Goal: Complete application form

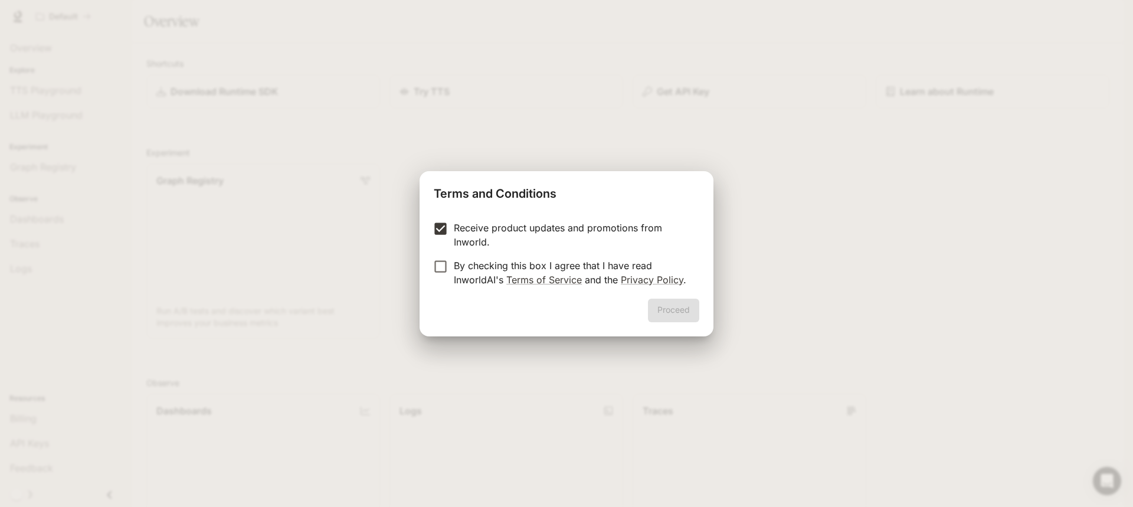
click at [444, 276] on label "By checking this box I agree that I have read InworldAI's Terms of Service and …" at bounding box center [558, 272] width 263 height 28
click at [670, 308] on button "Proceed" at bounding box center [673, 311] width 51 height 24
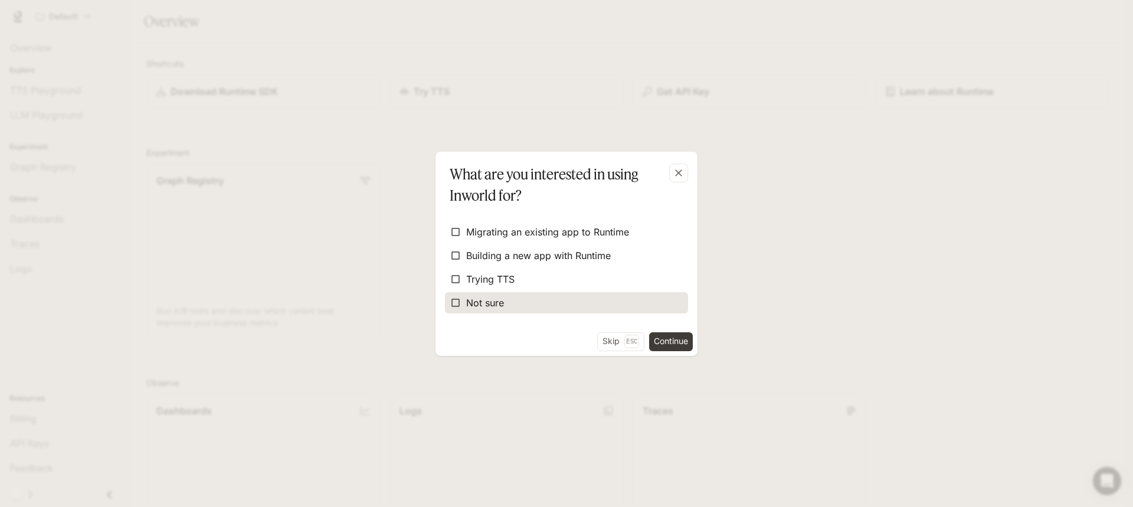
click at [491, 307] on span "Not sure" at bounding box center [485, 303] width 38 height 14
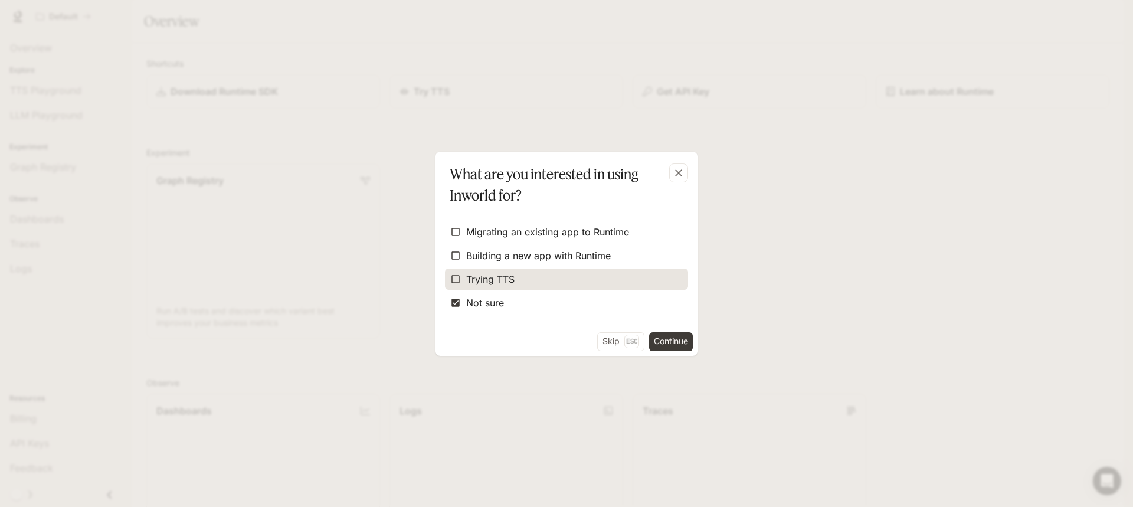
click at [493, 275] on span "Trying TTS" at bounding box center [490, 279] width 48 height 14
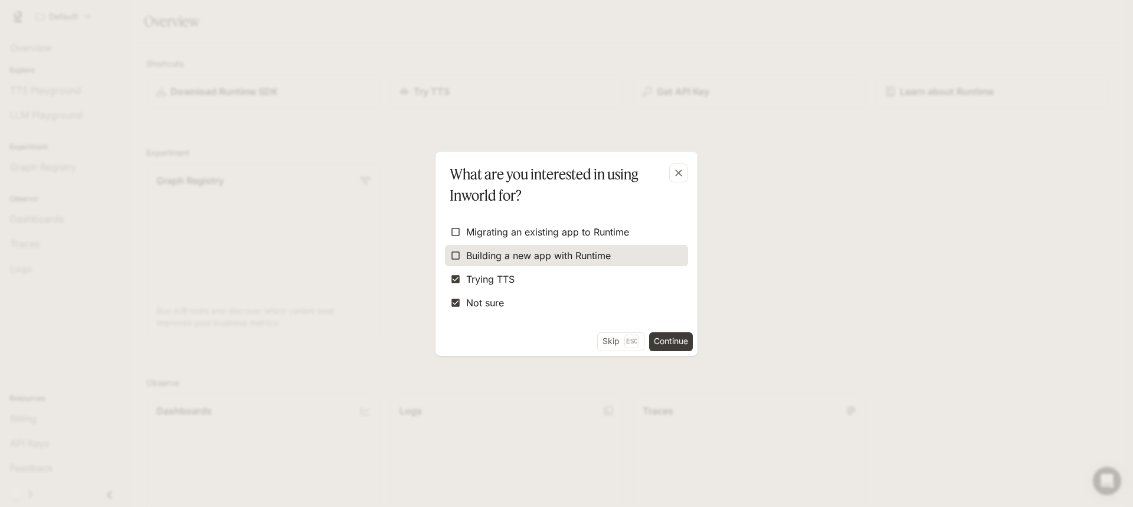
click at [503, 254] on span "Building a new app with Runtime" at bounding box center [538, 255] width 145 height 14
click at [568, 219] on form "Migrating an existing app to Runtime Building a new app with Runtime Trying TTS…" at bounding box center [566, 267] width 243 height 120
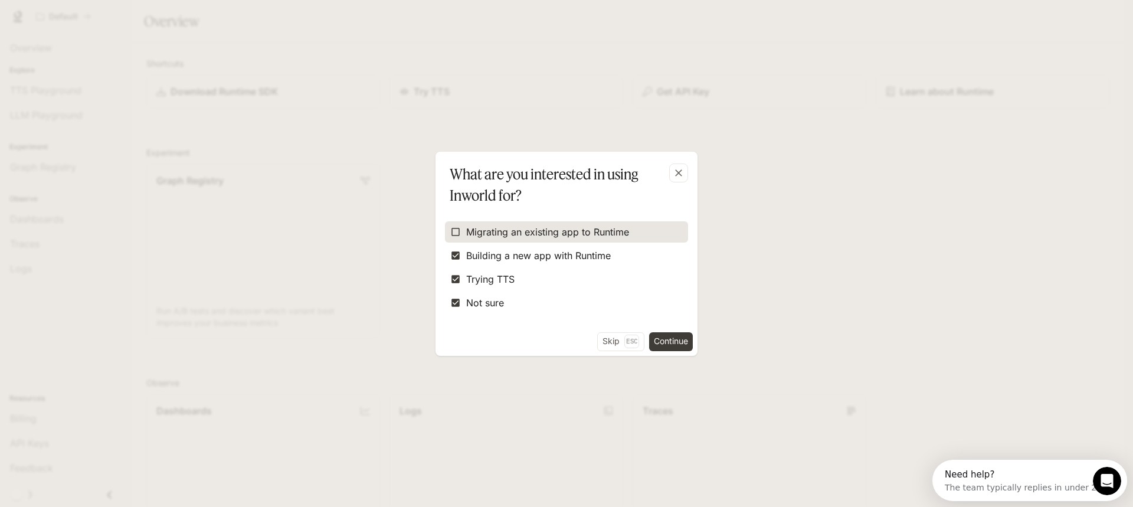
click at [573, 238] on span "Migrating an existing app to Runtime" at bounding box center [547, 232] width 163 height 14
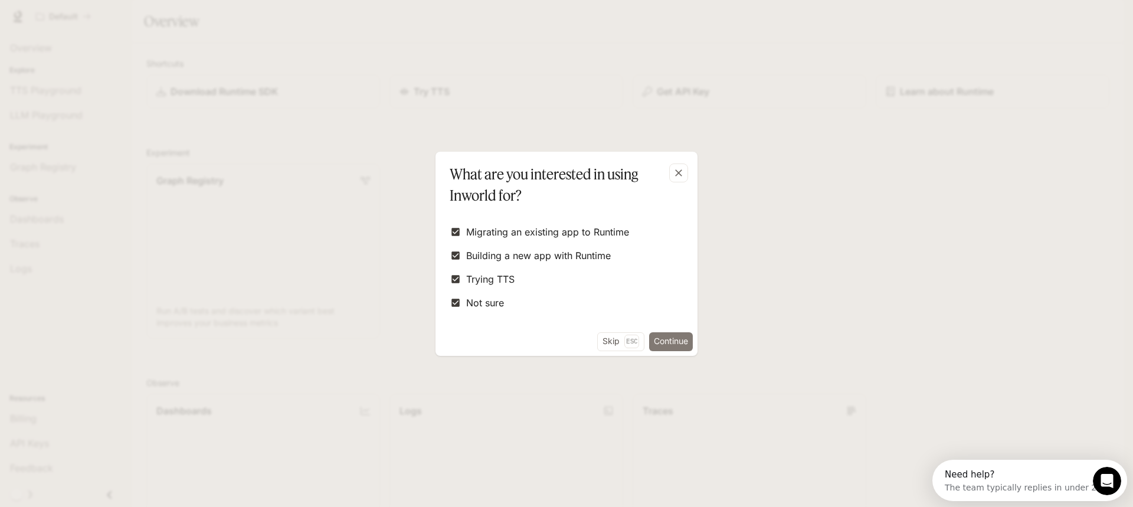
click at [689, 342] on button "Continue" at bounding box center [671, 341] width 44 height 19
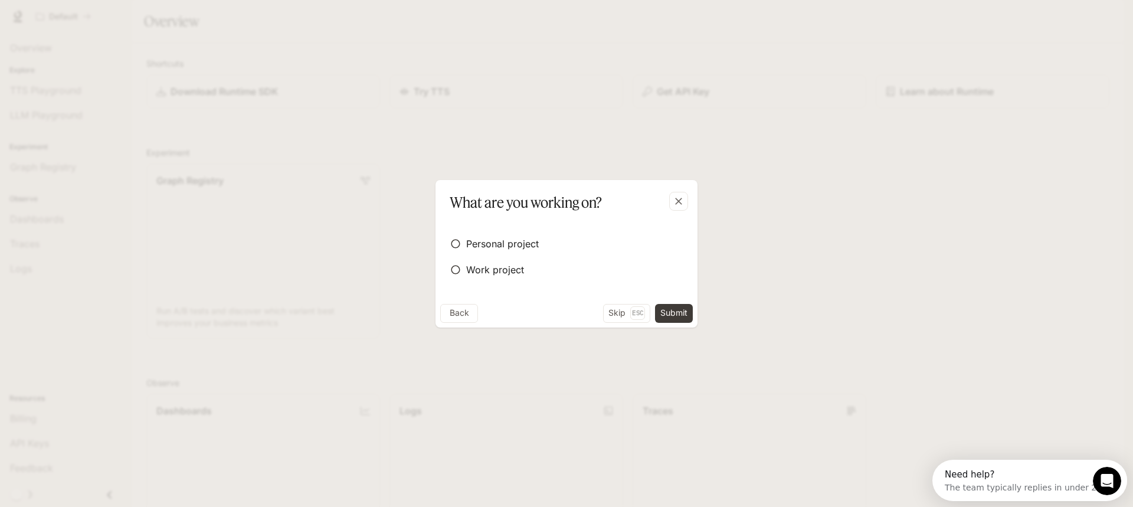
click at [529, 229] on div "Personal project Work project" at bounding box center [566, 256] width 243 height 57
click at [534, 247] on span "Personal project" at bounding box center [502, 244] width 73 height 14
click at [685, 312] on button "Submit" at bounding box center [674, 313] width 38 height 19
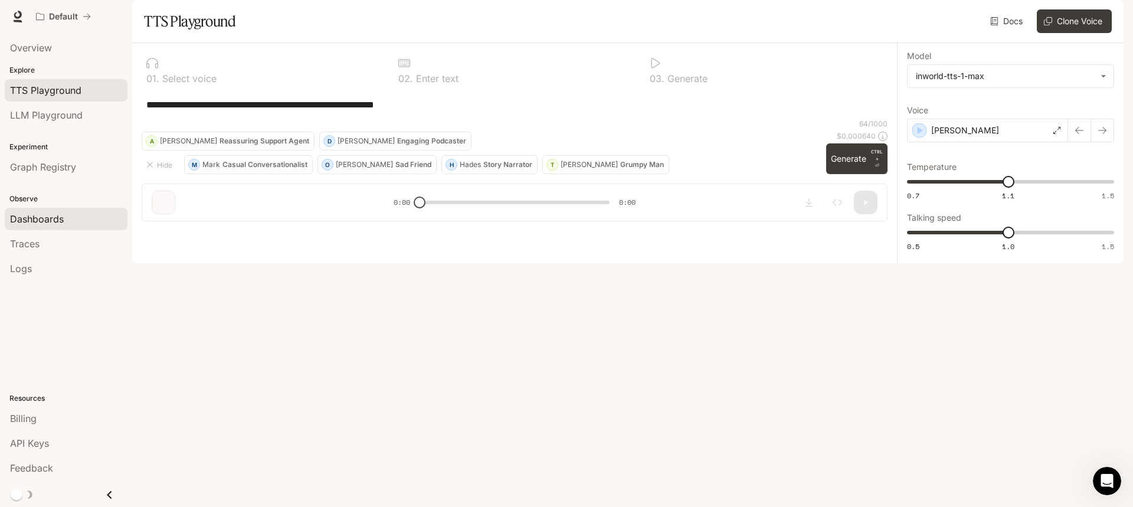
click at [40, 220] on span "Dashboards" at bounding box center [37, 219] width 54 height 14
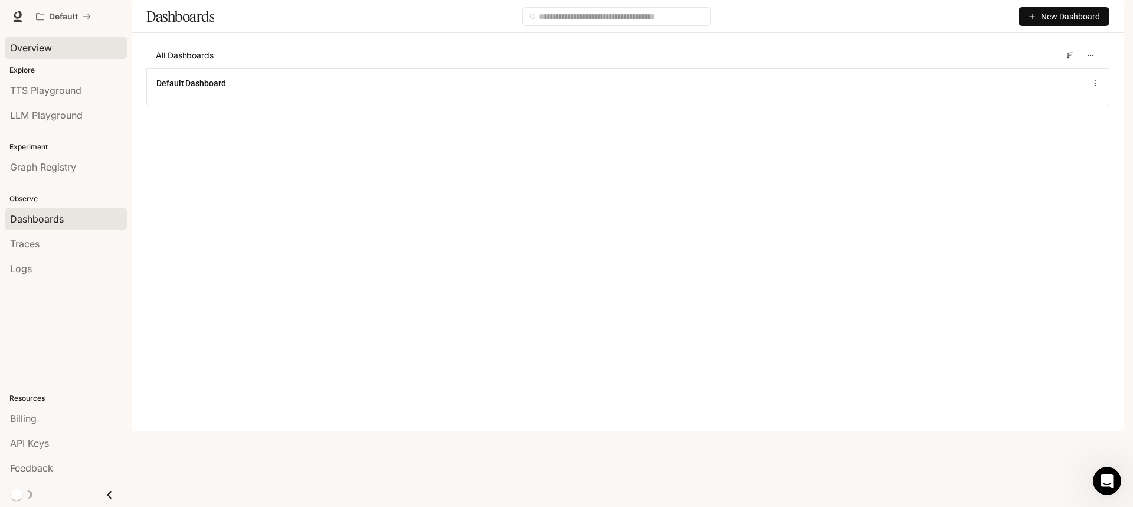
click at [53, 54] on div "Overview" at bounding box center [66, 48] width 112 height 14
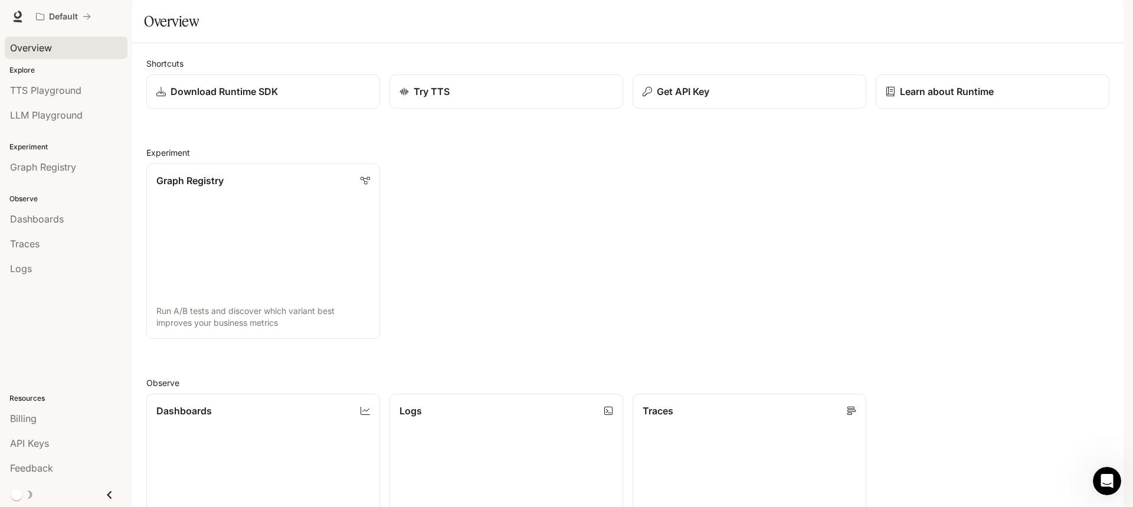
scroll to position [345, 0]
click at [51, 218] on span "Dashboards" at bounding box center [37, 219] width 54 height 14
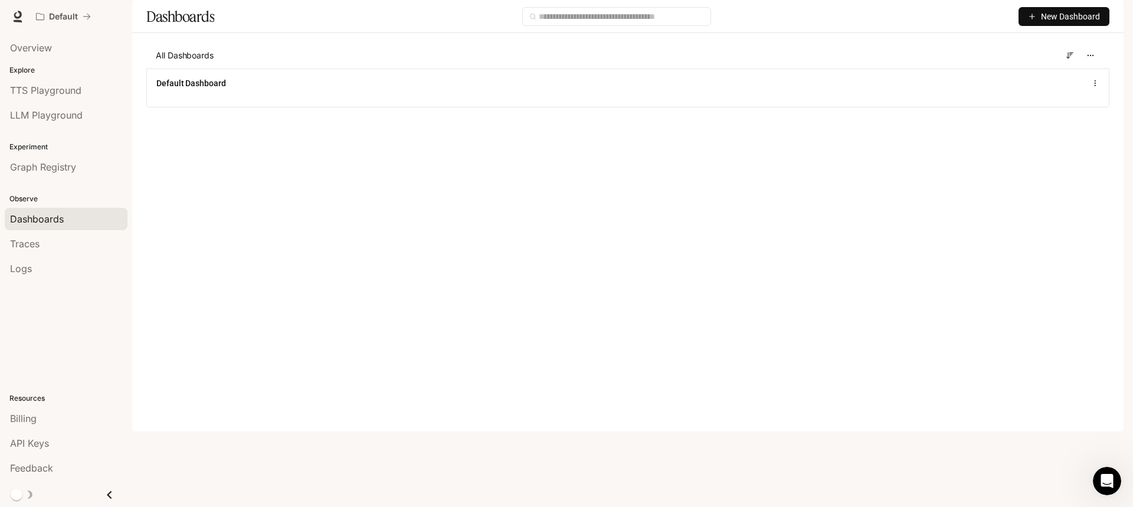
click at [451, 125] on main "Dashboards New Dashboard All Dashboards Default Dashboard" at bounding box center [627, 62] width 991 height 125
